Goal: Check status: Check status

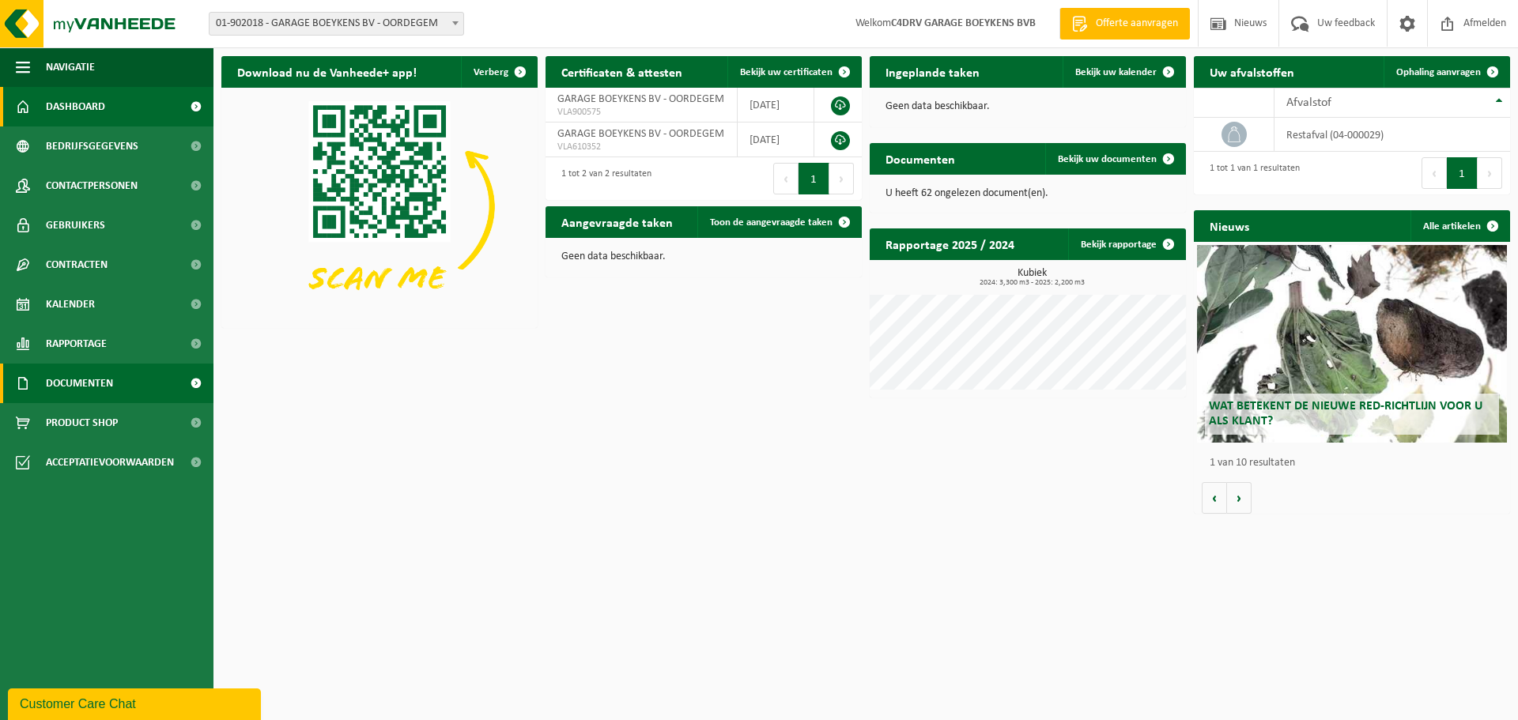
click at [87, 383] on span "Documenten" at bounding box center [79, 384] width 67 height 40
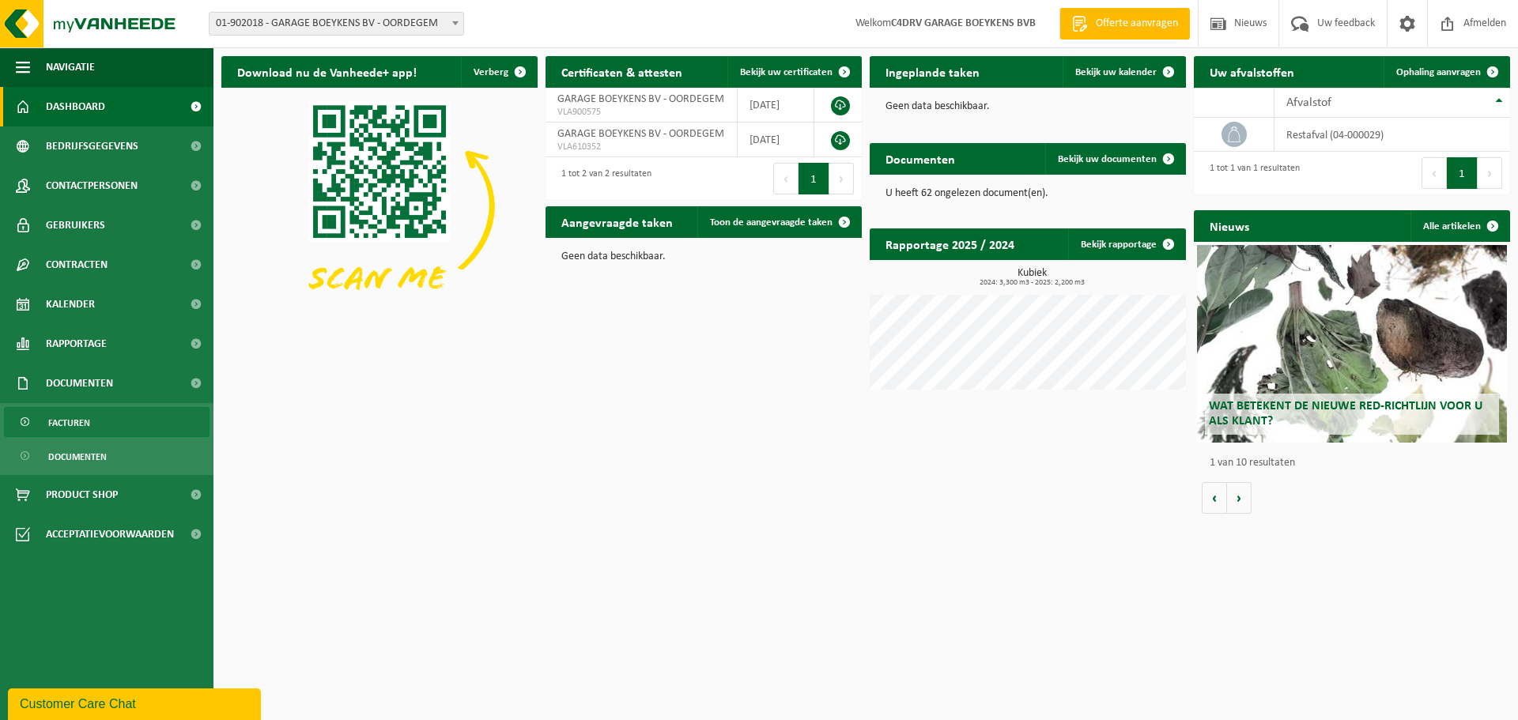
click at [81, 414] on span "Facturen" at bounding box center [69, 423] width 42 height 30
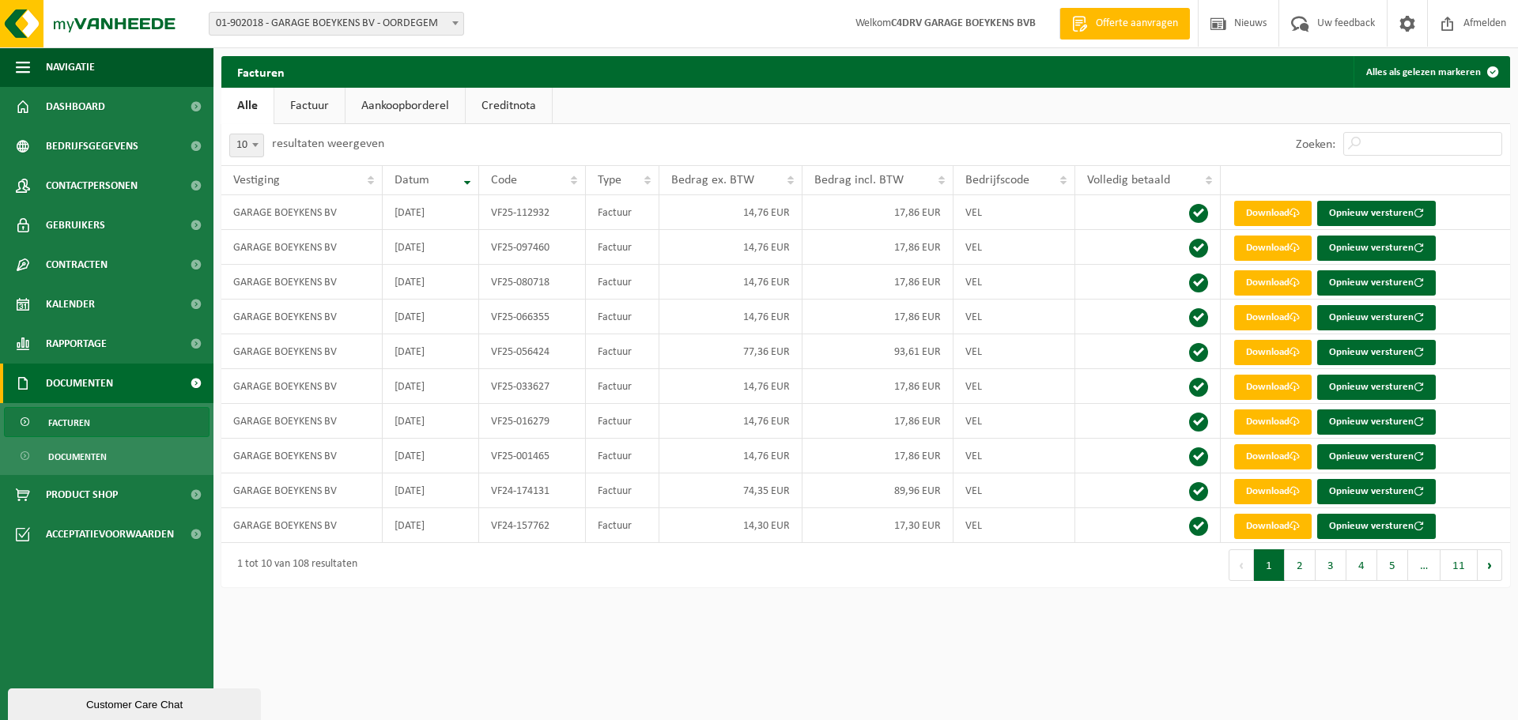
click at [311, 100] on link "Factuur" at bounding box center [309, 106] width 70 height 36
click at [432, 101] on link "Aankoopborderel" at bounding box center [406, 106] width 119 height 36
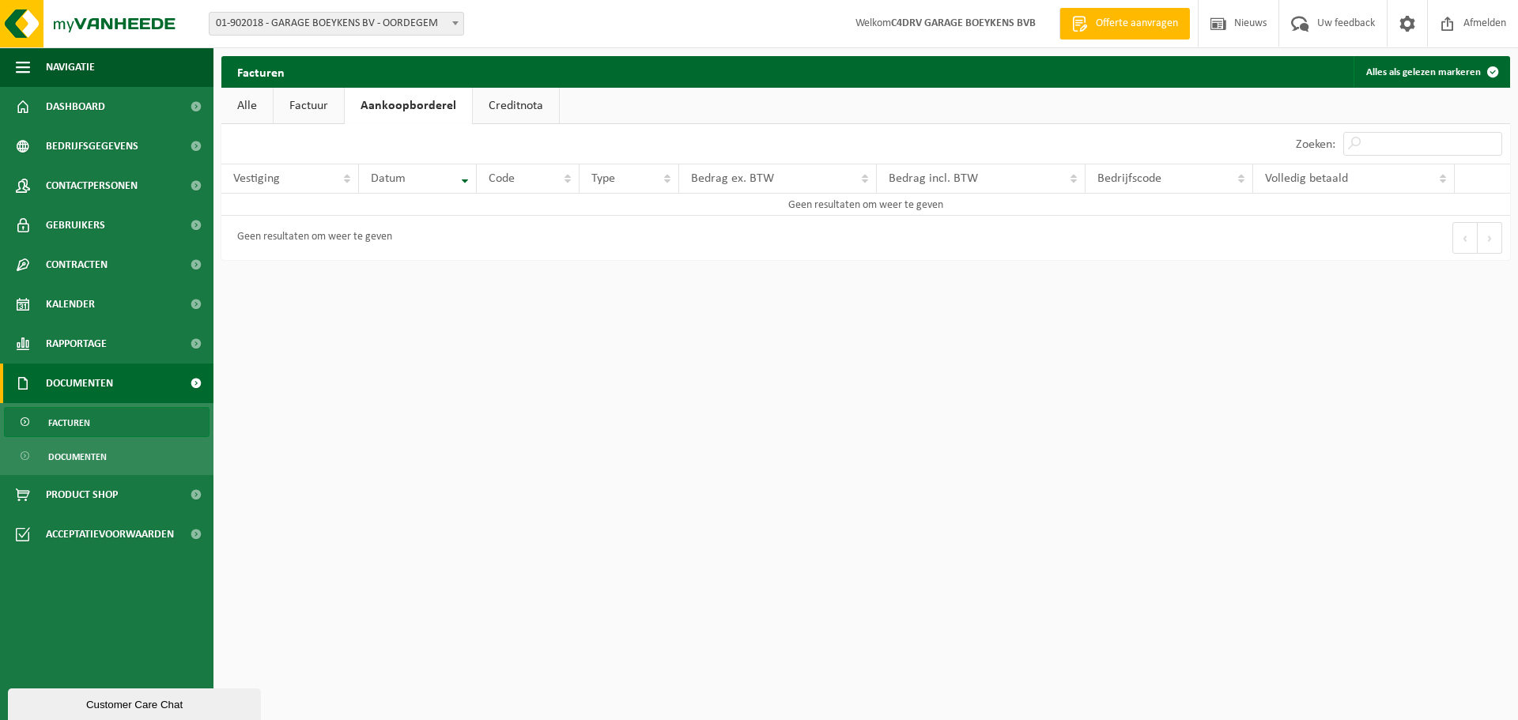
click at [523, 100] on link "Creditnota" at bounding box center [516, 106] width 86 height 36
click at [315, 106] on link "Factuur" at bounding box center [309, 106] width 70 height 36
